Goal: Task Accomplishment & Management: Use online tool/utility

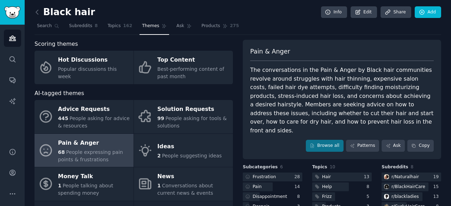
click at [34, 12] on div "Black hair Info Edit Share Add Search Subreddits 8 Topics 162 Themes Ask Produc…" at bounding box center [238, 140] width 426 height 281
click at [37, 12] on icon at bounding box center [36, 11] width 7 height 7
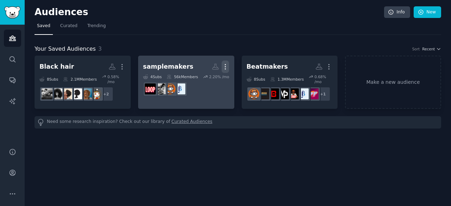
click at [224, 68] on icon "button" at bounding box center [225, 66] width 7 height 7
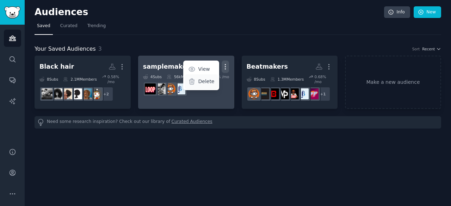
click at [213, 82] on p "Delete" at bounding box center [206, 81] width 16 height 7
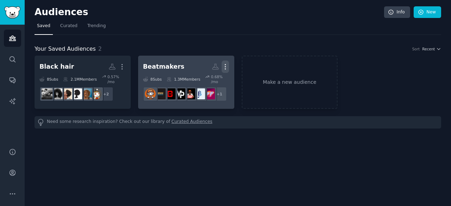
click at [225, 67] on icon "button" at bounding box center [225, 66] width 7 height 7
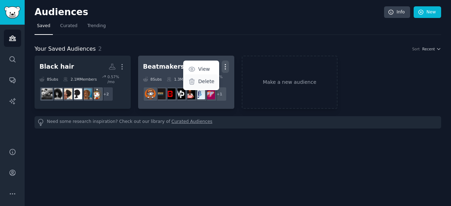
click at [205, 81] on p "Delete" at bounding box center [206, 81] width 16 height 7
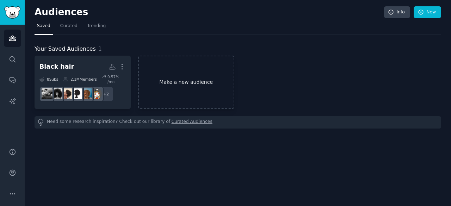
click at [188, 63] on link "Make a new audience" at bounding box center [186, 82] width 96 height 53
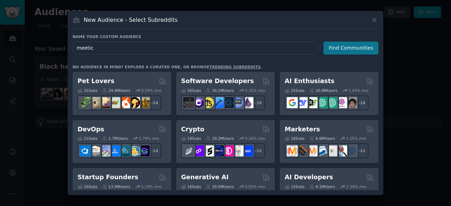
type input "meetic"
click at [348, 49] on button "Find Communities" at bounding box center [351, 48] width 55 height 13
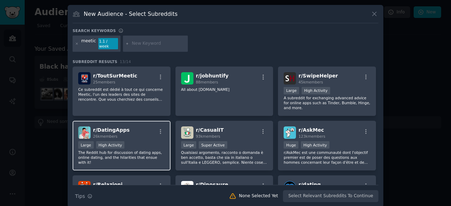
click at [147, 141] on div "Large High Activity" at bounding box center [121, 145] width 87 height 9
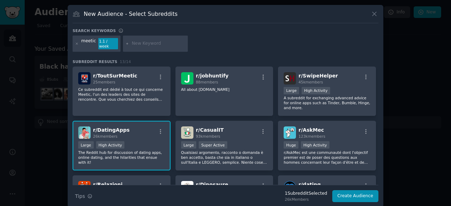
click at [149, 134] on div "r/ DatingApps 26k members Large High Activity The Reddit hub for discussion of …" at bounding box center [122, 146] width 98 height 50
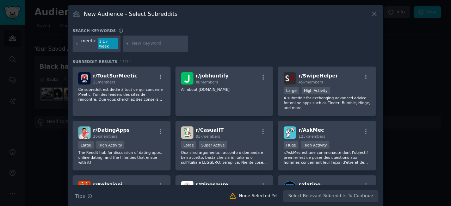
click at [135, 41] on input "text" at bounding box center [159, 44] width 54 height 6
type input "rizz"
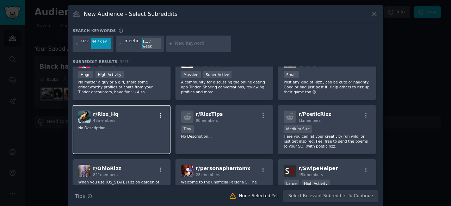
scroll to position [106, 0]
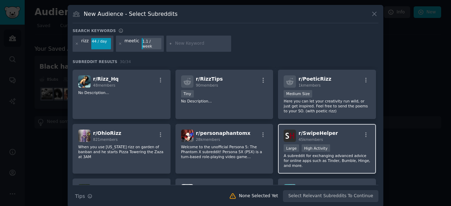
click at [333, 162] on p "A subreddit for exchanging advanced advice for online apps such as Tinder, Bumb…" at bounding box center [327, 160] width 87 height 15
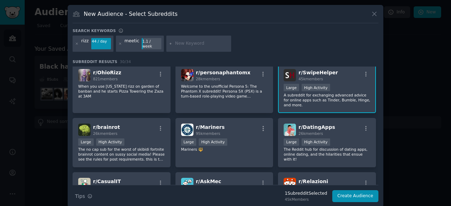
scroll to position [176, 0]
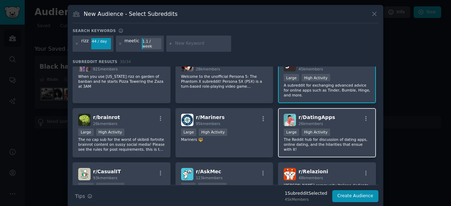
click at [335, 140] on p "The Reddit hub for discussion of dating apps, online dating, and the hilarities…" at bounding box center [327, 144] width 87 height 15
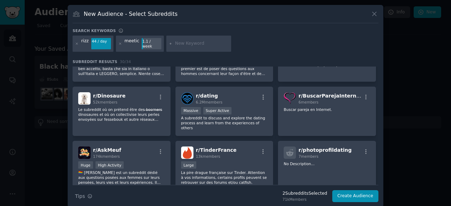
scroll to position [317, 0]
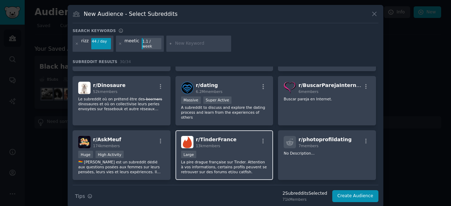
click at [236, 137] on div "r/ TinderFrance 13k members" at bounding box center [224, 142] width 87 height 12
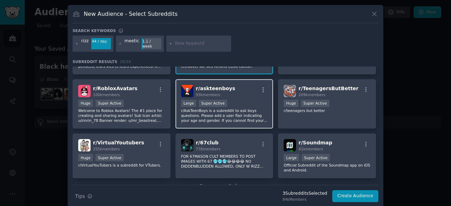
scroll to position [436, 0]
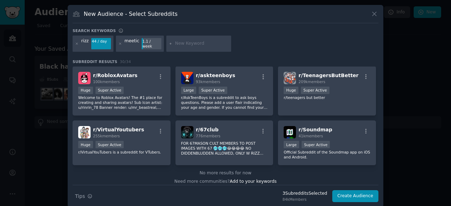
click at [178, 41] on input "text" at bounding box center [202, 44] width 54 height 6
type input "hinge"
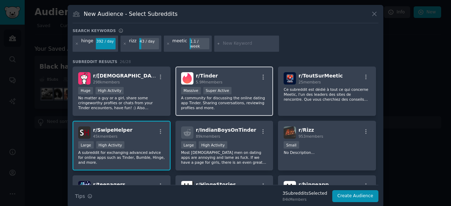
click at [248, 99] on p "A community for discussing the online dating app Tinder. Sharing conversations,…" at bounding box center [224, 103] width 87 height 15
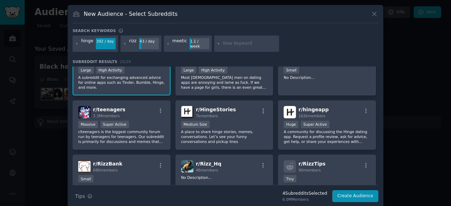
scroll to position [106, 0]
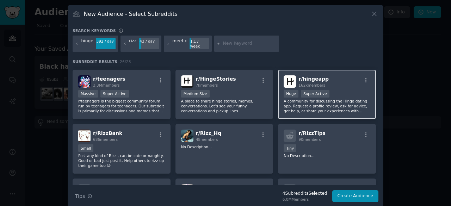
click at [315, 109] on div "r/ hingeapp 162k members Huge Super Active A community for discussing the Hinge…" at bounding box center [327, 95] width 98 height 50
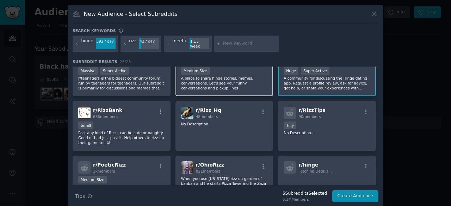
scroll to position [94, 0]
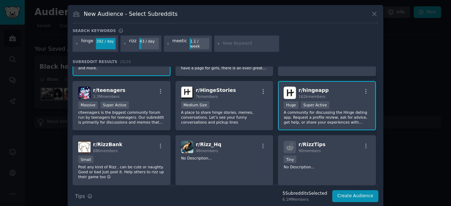
click at [235, 45] on div at bounding box center [246, 44] width 65 height 16
click at [233, 41] on input "text" at bounding box center [250, 44] width 54 height 6
type input "adopteunmec"
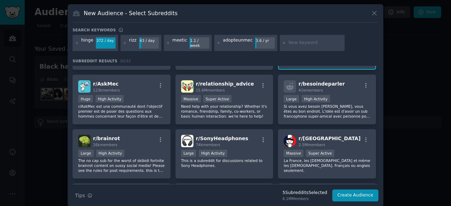
scroll to position [436, 0]
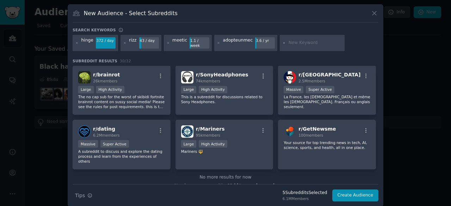
click at [289, 43] on input "text" at bounding box center [316, 43] width 54 height 6
type input "tinder"
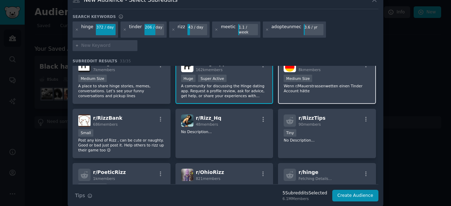
scroll to position [233, 0]
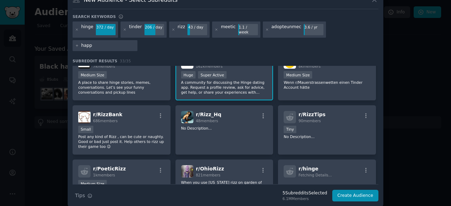
type input "happn"
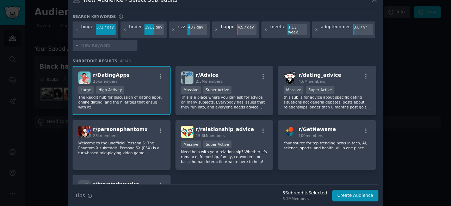
scroll to position [664, 0]
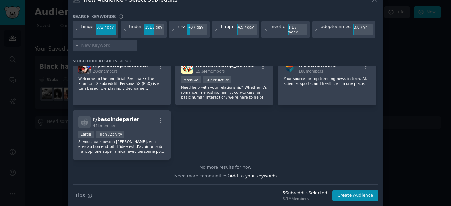
click at [94, 43] on input "text" at bounding box center [108, 46] width 54 height 6
type input "bumble"
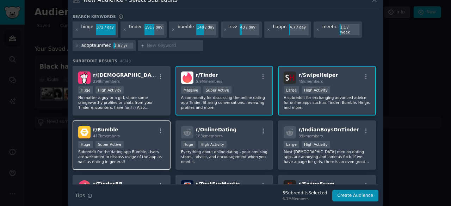
click at [129, 126] on div "r/ Bumble 417k members" at bounding box center [121, 132] width 87 height 12
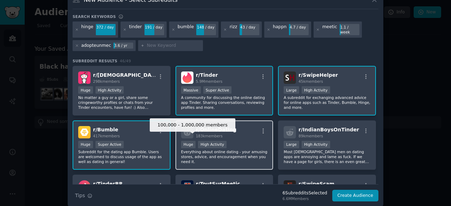
scroll to position [35, 0]
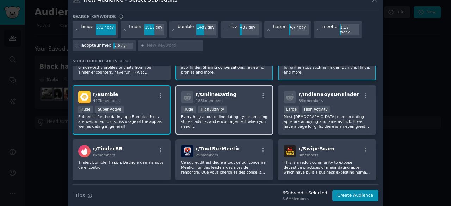
click at [255, 122] on p "Everything about online dating - your amusing stores, advice, and encouragement…" at bounding box center [224, 121] width 87 height 15
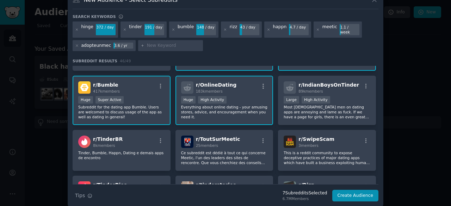
scroll to position [0, 0]
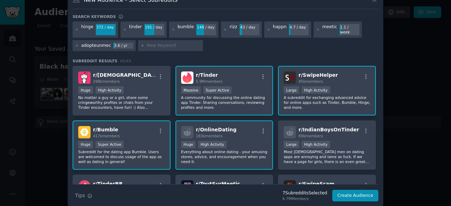
click at [166, 43] on input "text" at bounding box center [174, 46] width 54 height 6
type input "bumble"
click at [77, 44] on icon at bounding box center [77, 46] width 4 height 4
click at [106, 43] on input "text" at bounding box center [108, 46] width 54 height 6
type input "bumble"
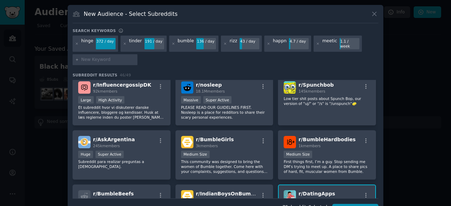
scroll to position [621, 0]
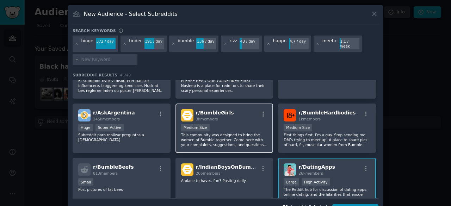
click at [239, 138] on p "This community was designed to bring the women of Bumble together. Come here wi…" at bounding box center [224, 140] width 87 height 15
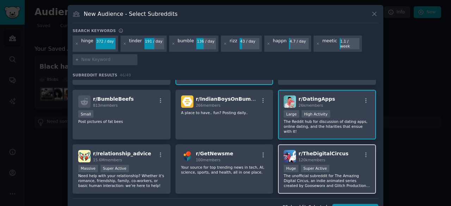
scroll to position [690, 0]
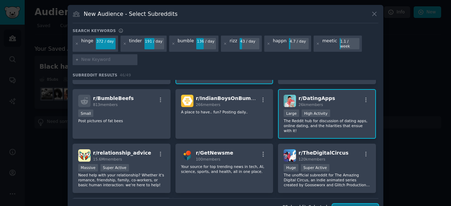
click at [355, 204] on button "Create Audience" at bounding box center [355, 210] width 47 height 12
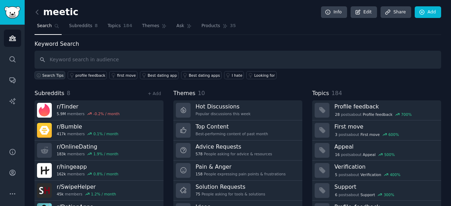
click at [38, 76] on icon "button" at bounding box center [38, 75] width 5 height 5
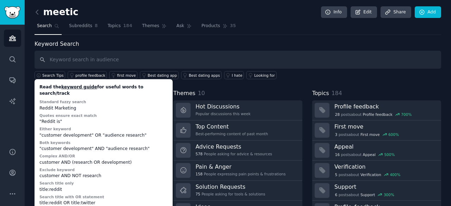
click at [248, 89] on div "Themes 10" at bounding box center [237, 93] width 129 height 9
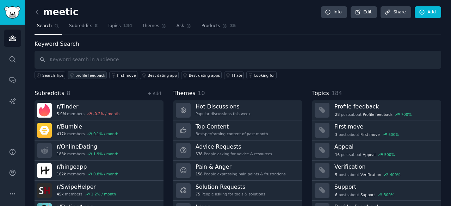
click at [90, 77] on link "profile feedback" at bounding box center [87, 75] width 39 height 8
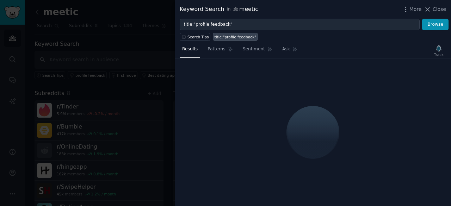
click at [101, 84] on div at bounding box center [225, 103] width 451 height 206
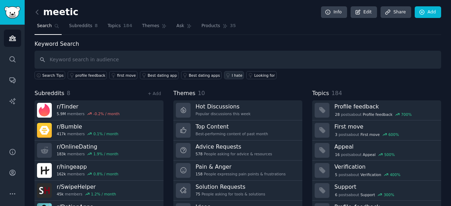
click at [232, 76] on div "I hate" at bounding box center [237, 75] width 11 height 5
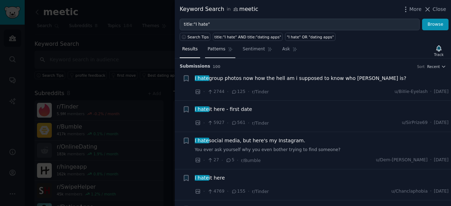
click at [210, 49] on span "Patterns" at bounding box center [217, 49] width 18 height 6
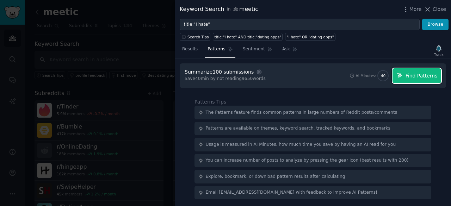
click at [417, 74] on span "Find Patterns" at bounding box center [422, 75] width 32 height 7
